Goal: Check status: Check status

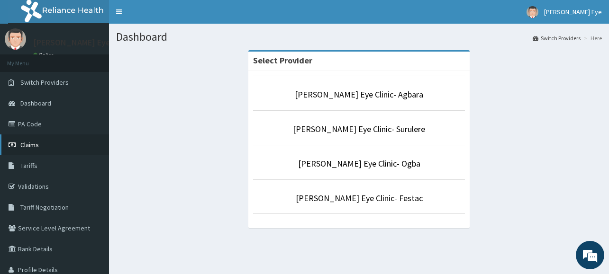
click at [41, 147] on link "Claims" at bounding box center [54, 144] width 109 height 21
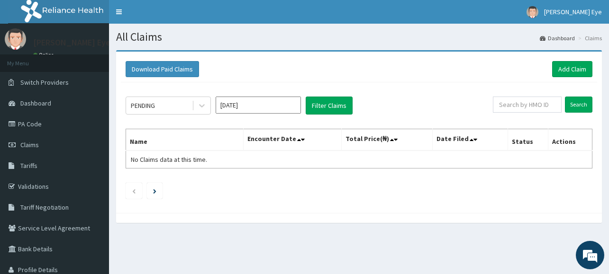
click at [262, 109] on input "[DATE]" at bounding box center [257, 105] width 85 height 17
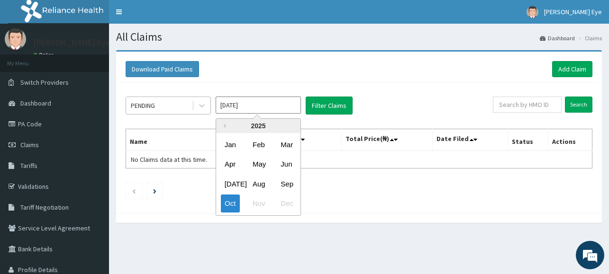
click at [179, 106] on div "PENDING" at bounding box center [159, 105] width 66 height 15
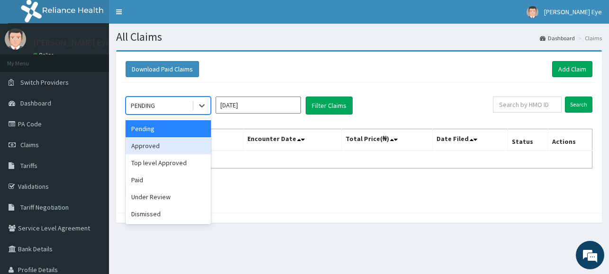
click at [163, 152] on div "Approved" at bounding box center [168, 145] width 85 height 17
click at [163, 152] on td "No Claims data at this time." at bounding box center [184, 160] width 117 height 18
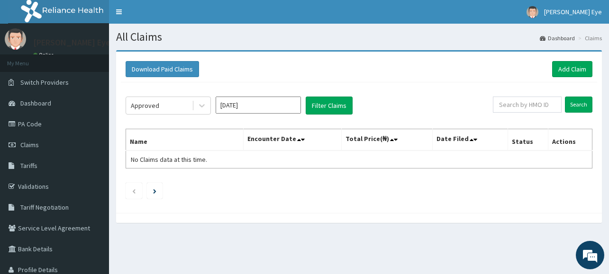
click at [298, 217] on div at bounding box center [358, 218] width 485 height 10
click at [527, 104] on input "text" at bounding box center [527, 105] width 69 height 16
click at [67, 130] on link "PA Code" at bounding box center [54, 124] width 109 height 21
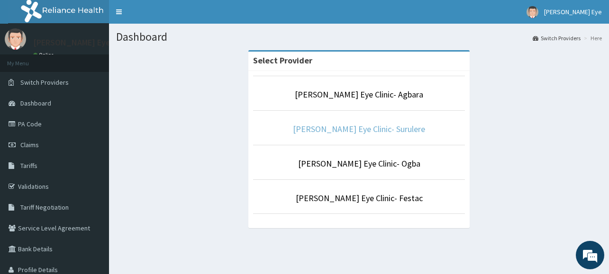
click at [343, 124] on link "Forst Eye Clinic- Surulere" at bounding box center [359, 129] width 132 height 11
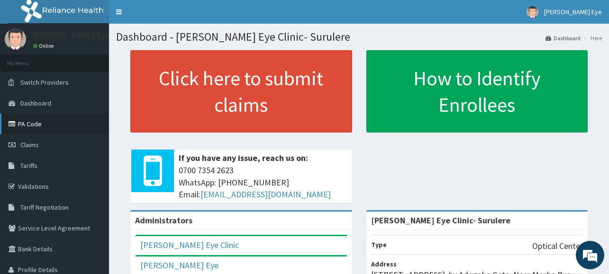
click at [63, 132] on link "PA Code" at bounding box center [54, 124] width 109 height 21
